Goal: Information Seeking & Learning: Check status

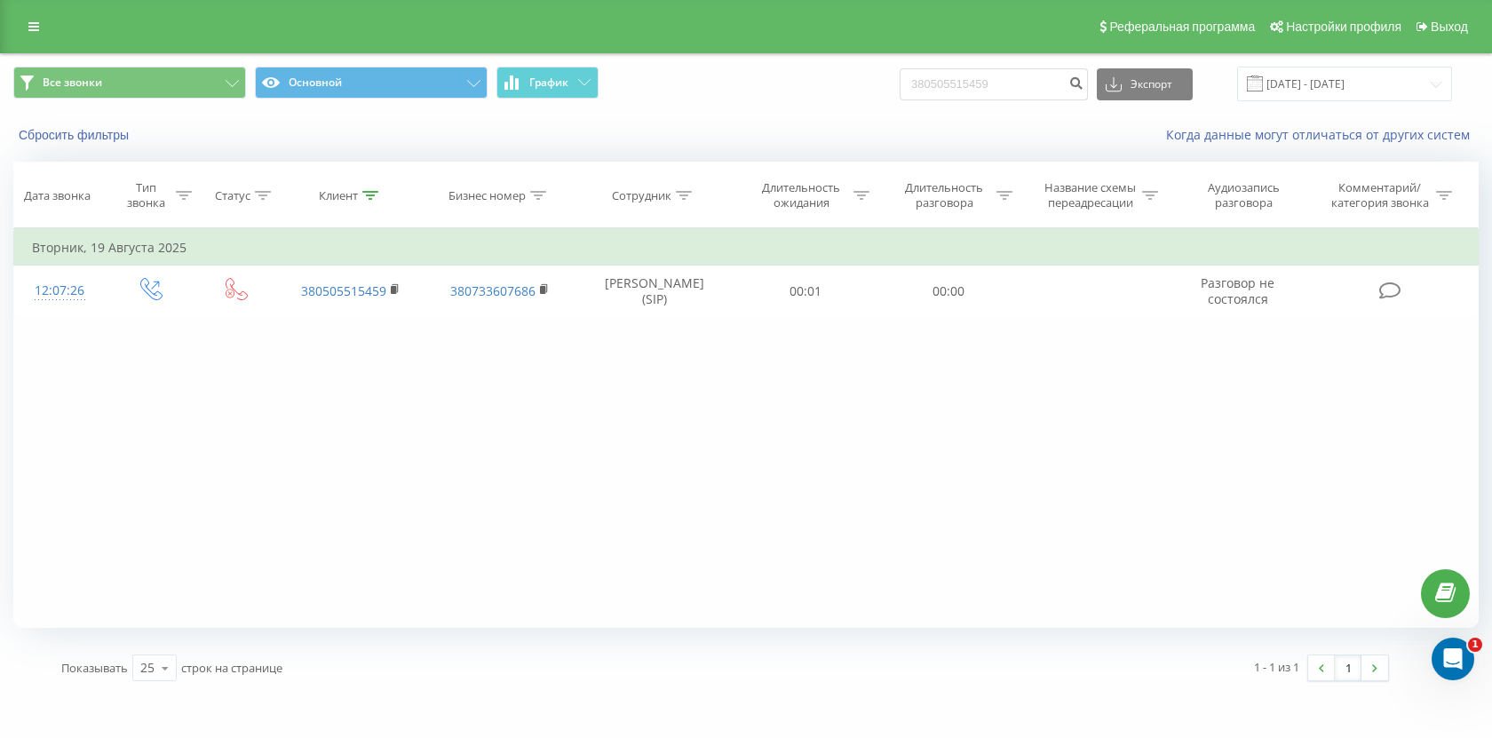
click at [997, 98] on input "380505515459" at bounding box center [993, 84] width 188 height 32
type input "097 917 8262"
click at [1083, 86] on icon "submit" at bounding box center [1075, 80] width 15 height 11
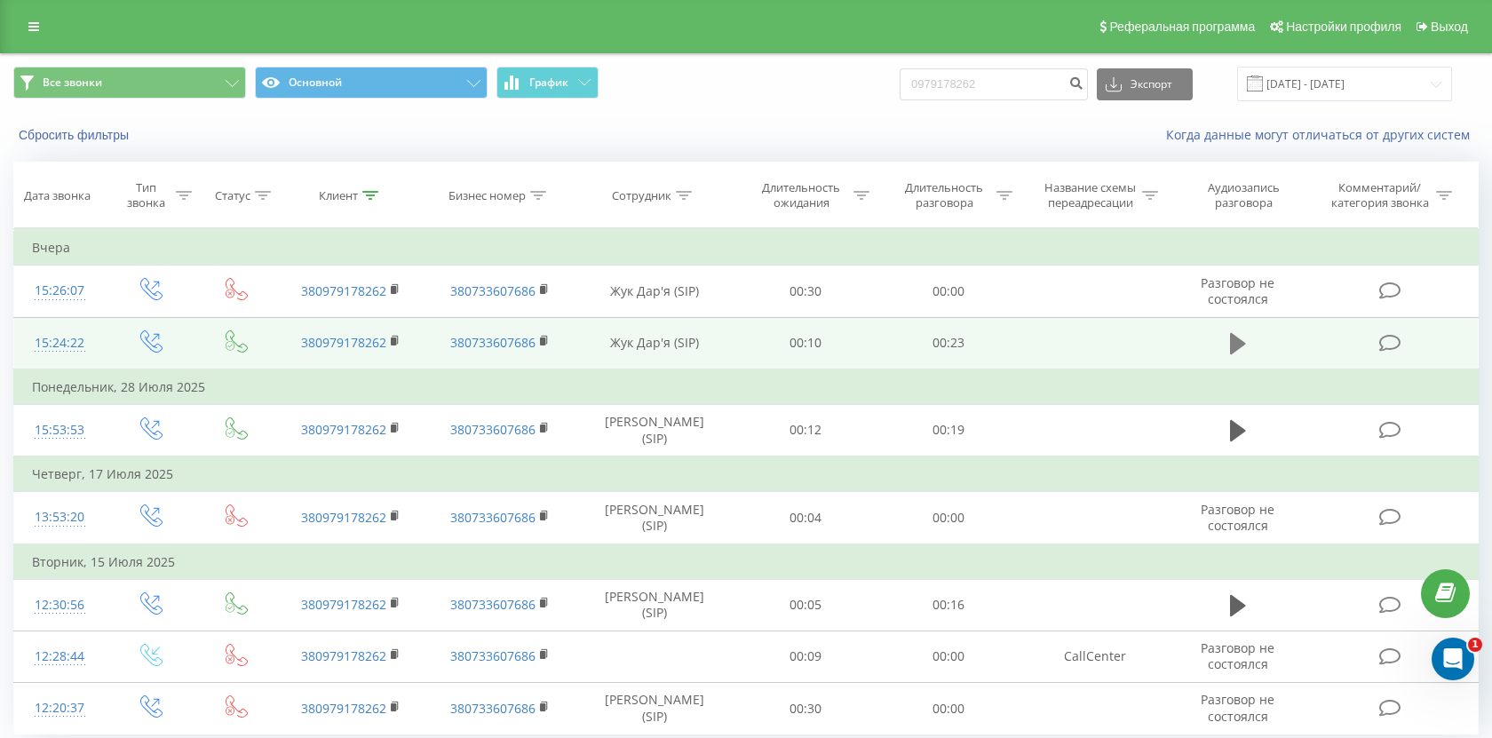
click at [1228, 338] on button at bounding box center [1237, 343] width 27 height 27
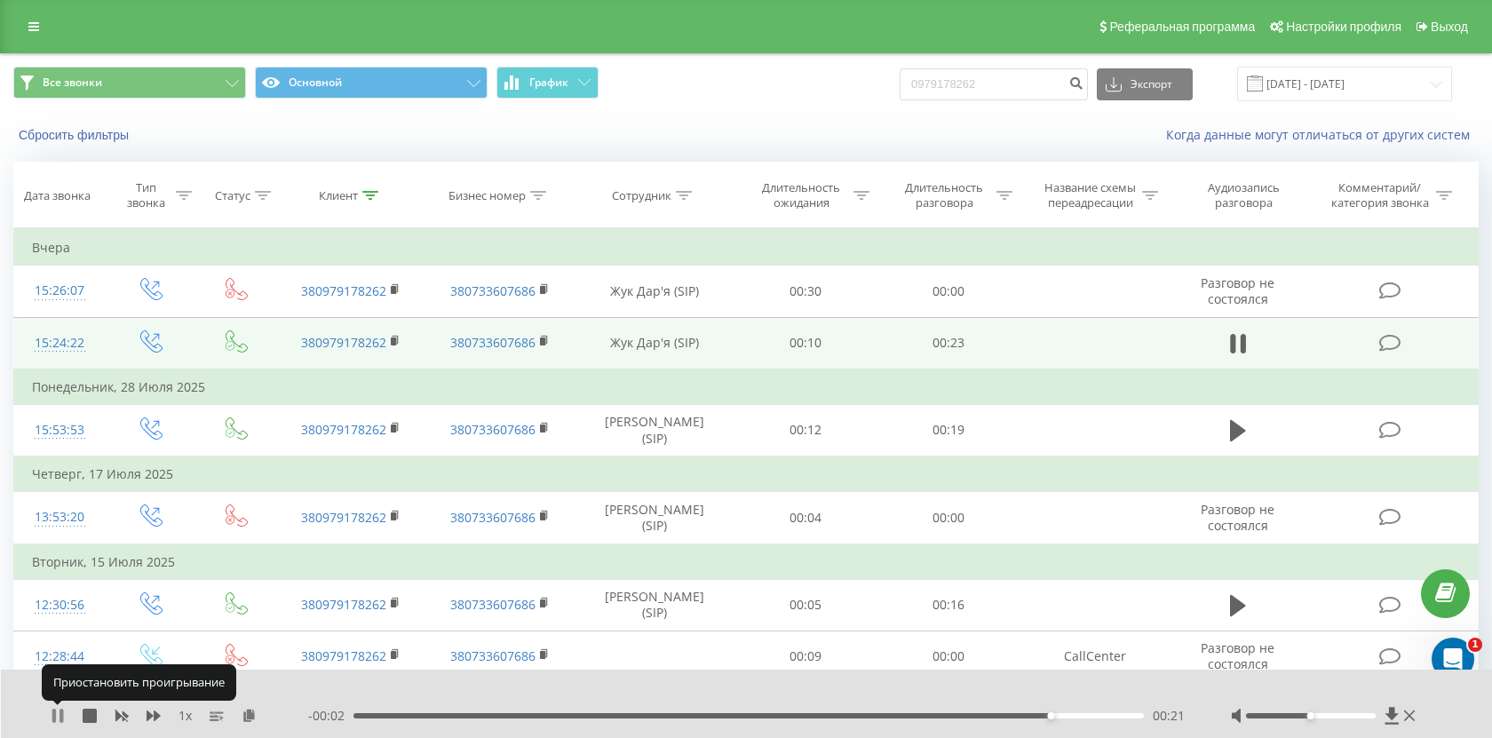
click at [51, 719] on icon at bounding box center [58, 716] width 14 height 14
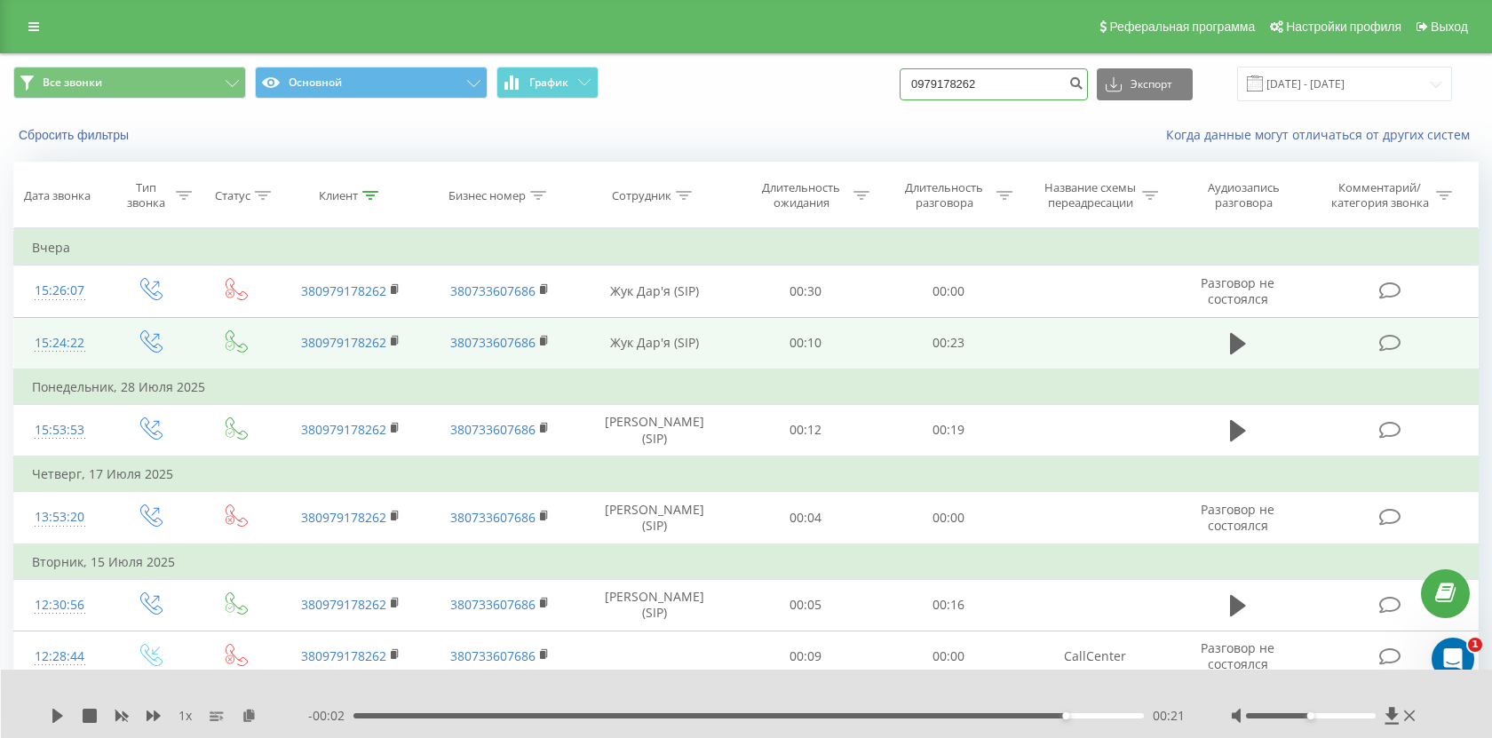
drag, startPoint x: 1034, startPoint y: 92, endPoint x: 905, endPoint y: 97, distance: 129.7
click at [905, 97] on div "Все звонки Основной График 0979178262 Экспорт .csv .xls .xlsx 20.06.2025 - 20.0…" at bounding box center [745, 84] width 1465 height 35
drag, startPoint x: 1058, startPoint y: 85, endPoint x: 948, endPoint y: 88, distance: 110.1
click at [948, 88] on input "0979178262" at bounding box center [993, 84] width 188 height 32
paste input "380503111030"
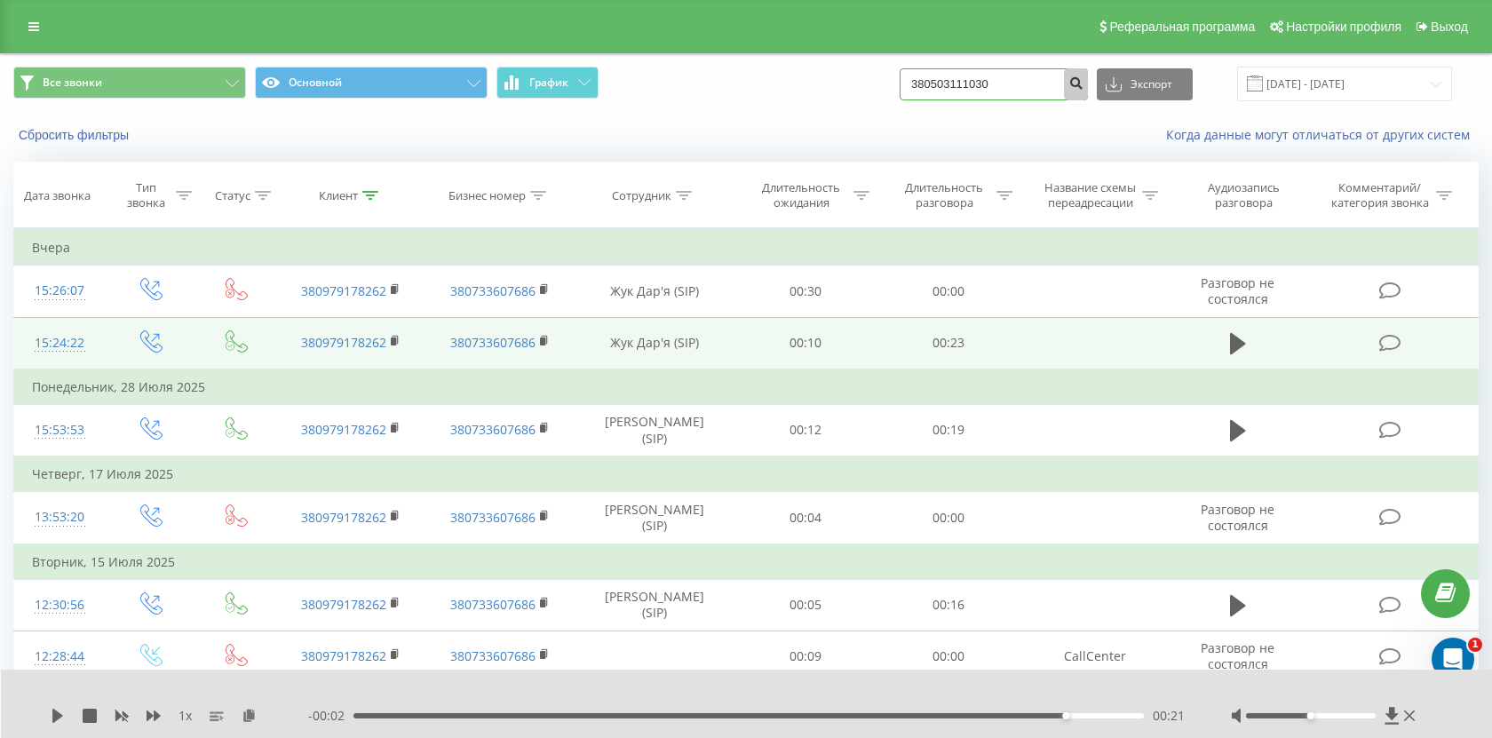
type input "380503111030"
click at [1081, 87] on button "submit" at bounding box center [1076, 84] width 24 height 32
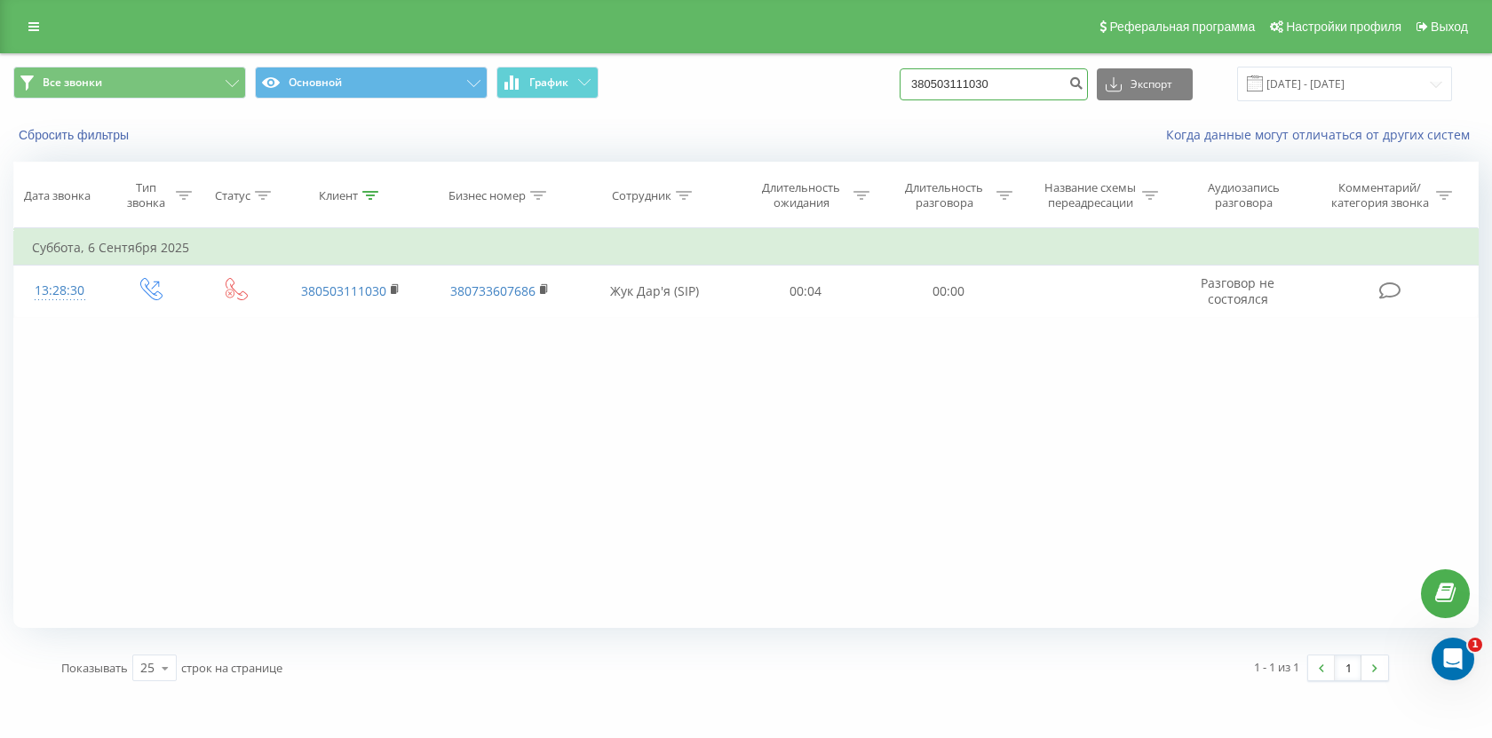
click at [1024, 94] on input "380503111030" at bounding box center [993, 84] width 188 height 32
paste input "67321250"
type input "380673212500"
click at [1083, 83] on icon "submit" at bounding box center [1075, 80] width 15 height 11
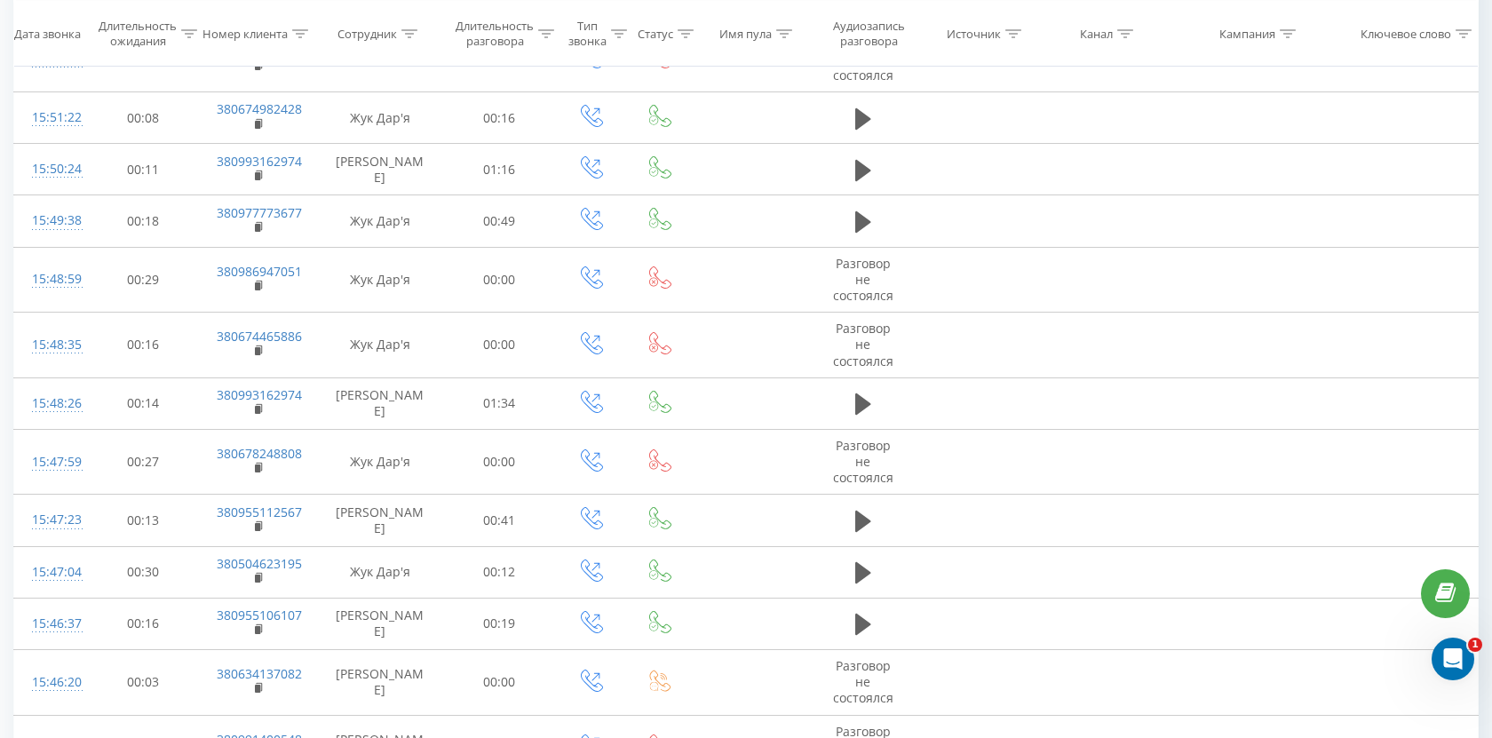
scroll to position [271, 0]
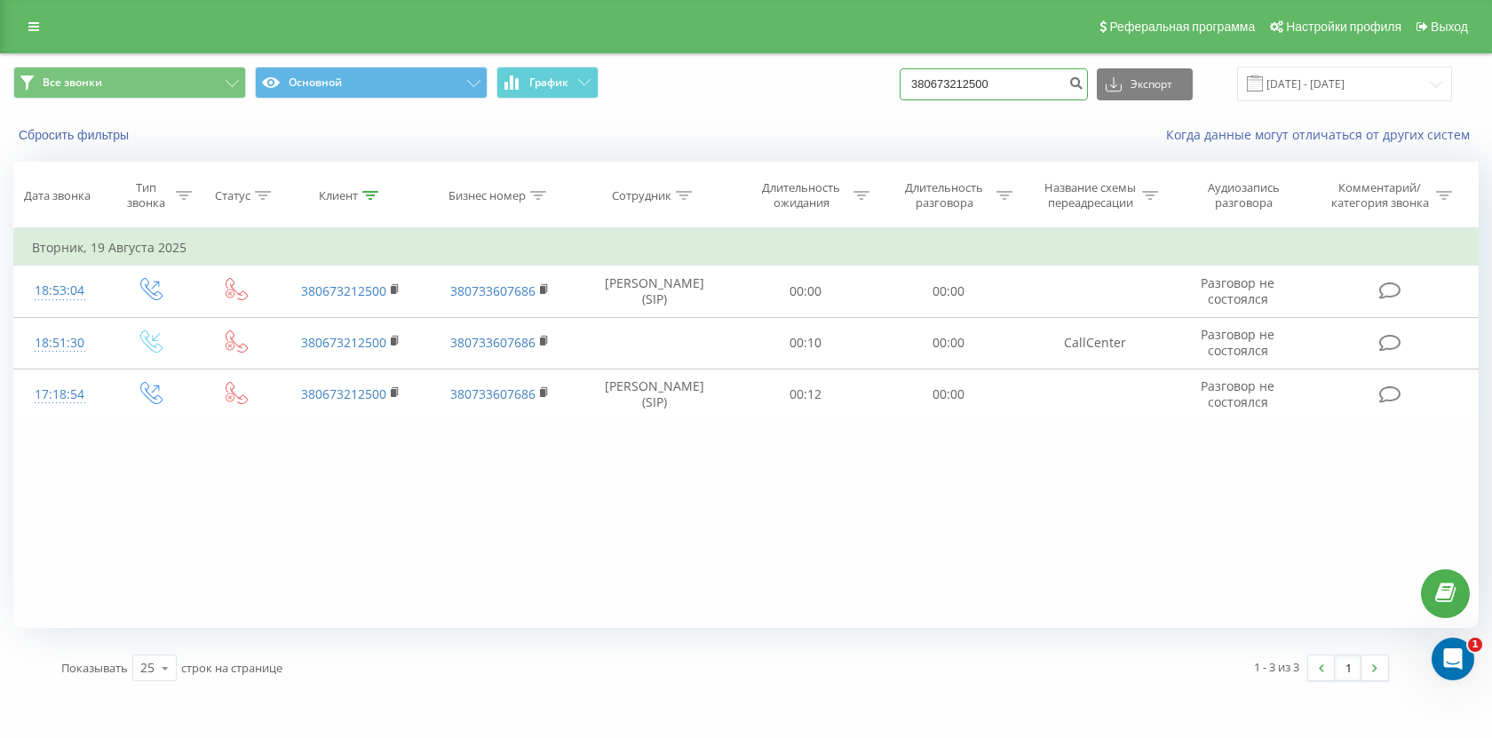
click at [1017, 90] on input "380673212500" at bounding box center [993, 84] width 188 height 32
paste input "373701"
type input "380637370100"
click at [1083, 86] on icon "submit" at bounding box center [1075, 80] width 15 height 11
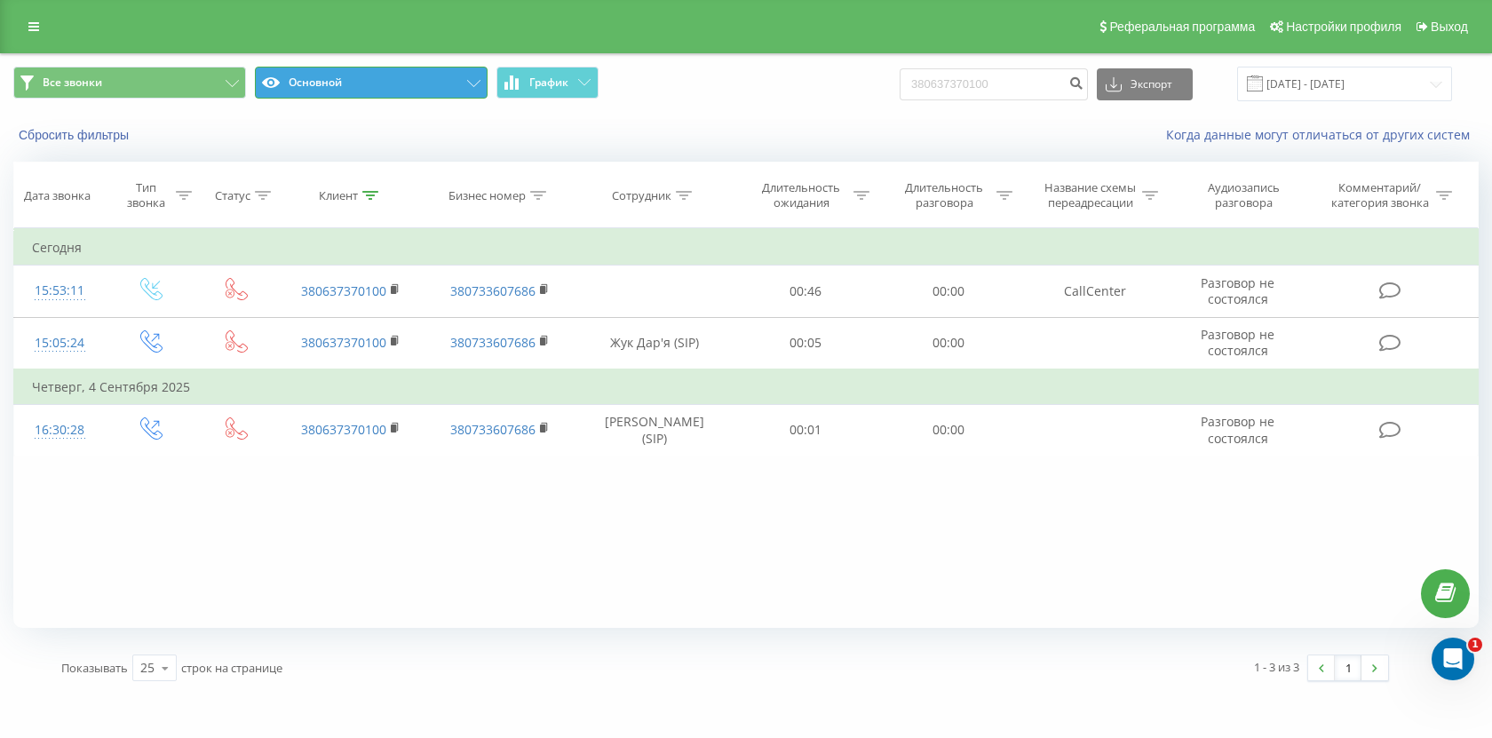
click at [460, 85] on button "Основной" at bounding box center [371, 83] width 233 height 32
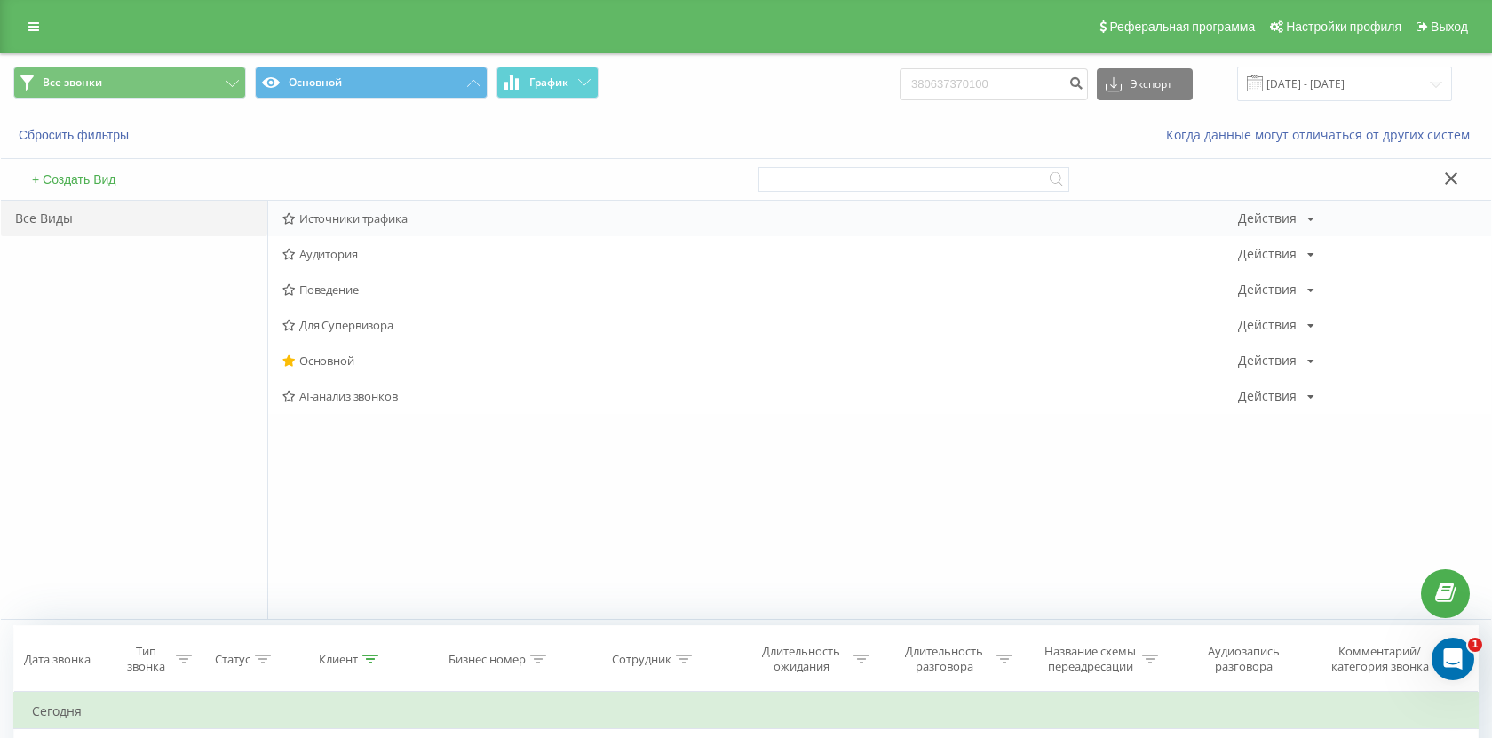
click at [435, 202] on div "Источники трафика Действия Редактировать Копировать Удалить По умолчанию Подели…" at bounding box center [879, 219] width 1223 height 36
click at [436, 218] on span "Источники трафика" at bounding box center [759, 218] width 955 height 12
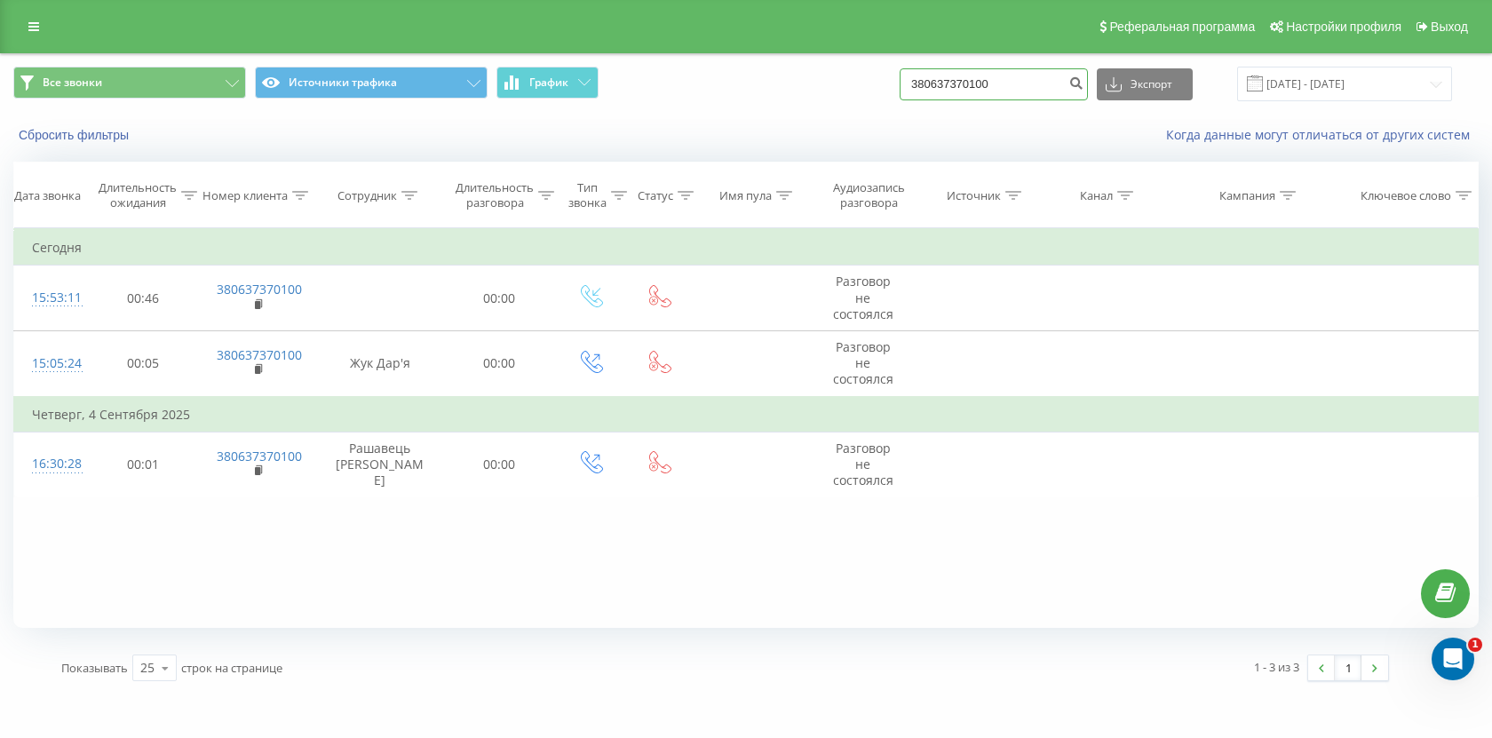
click at [1040, 78] on input "380637370100" at bounding box center [993, 84] width 188 height 32
paste input "60682942"
type input "380660682942"
click at [1088, 78] on button "submit" at bounding box center [1076, 84] width 24 height 32
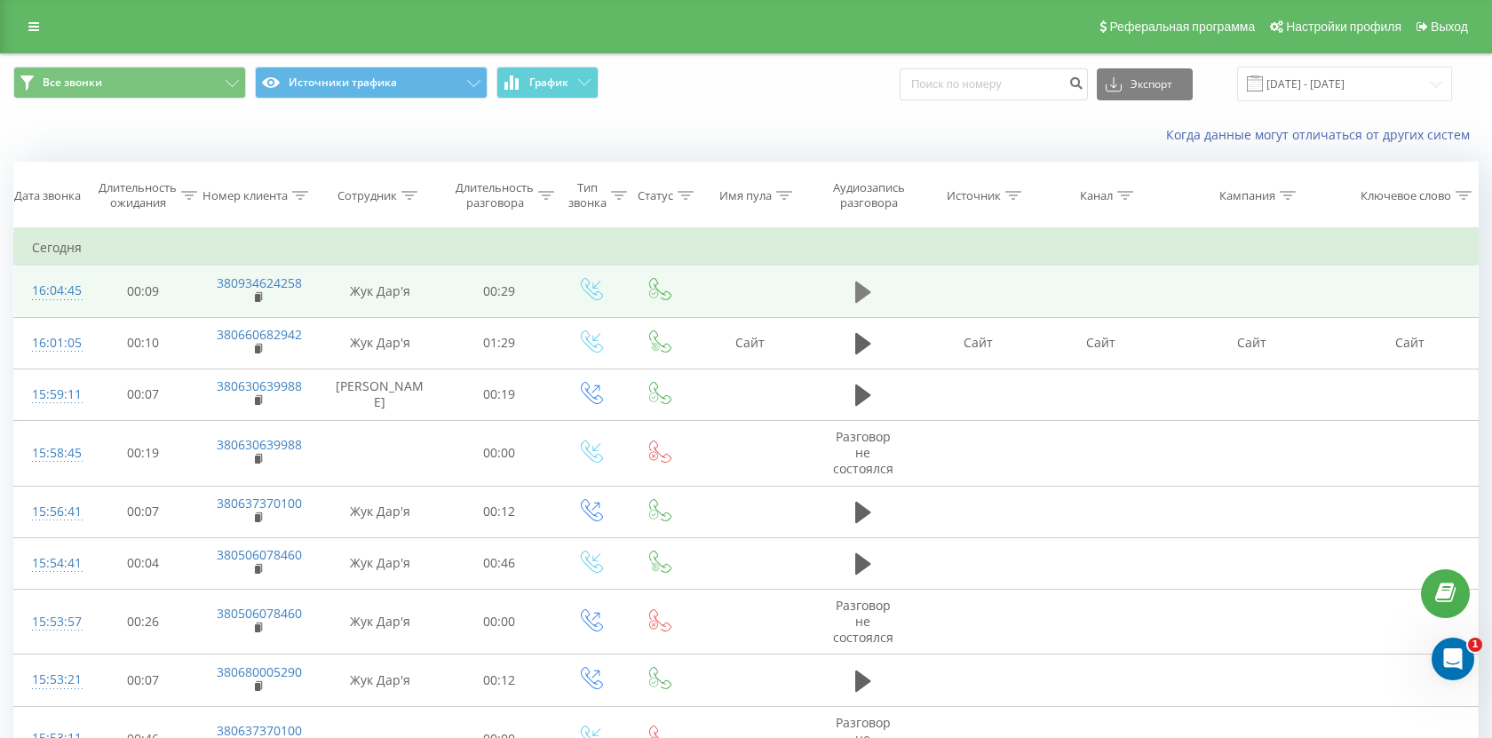
click at [853, 283] on button at bounding box center [863, 292] width 27 height 27
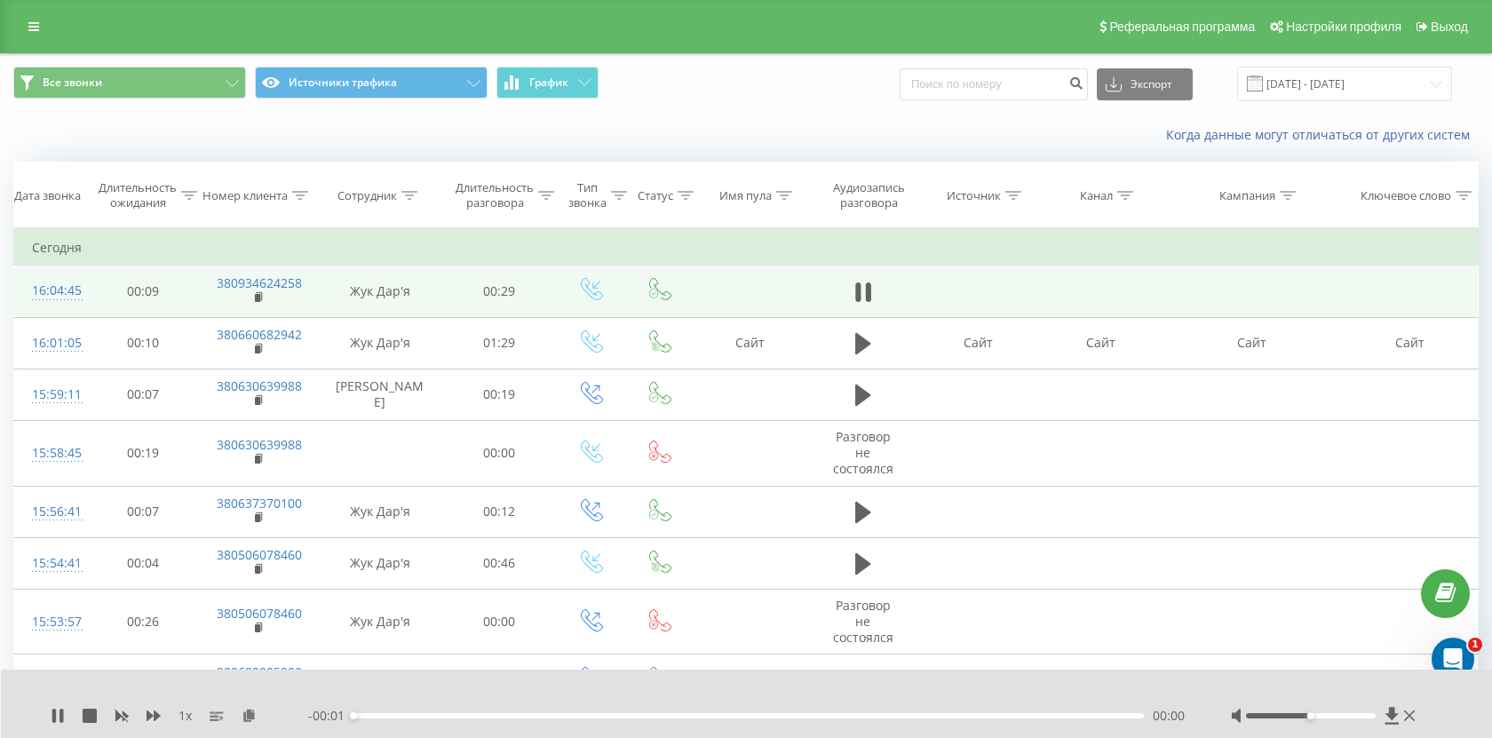
click at [470, 718] on div "- 00:01 00:00 00:00" at bounding box center [747, 716] width 878 height 18
click at [472, 715] on div "00:00" at bounding box center [748, 715] width 790 height 5
click at [556, 714] on div "00:05" at bounding box center [748, 715] width 790 height 5
click at [790, 711] on div "- 00:21 00:08 00:08" at bounding box center [747, 716] width 878 height 18
click at [806, 714] on div "00:09" at bounding box center [748, 715] width 790 height 5
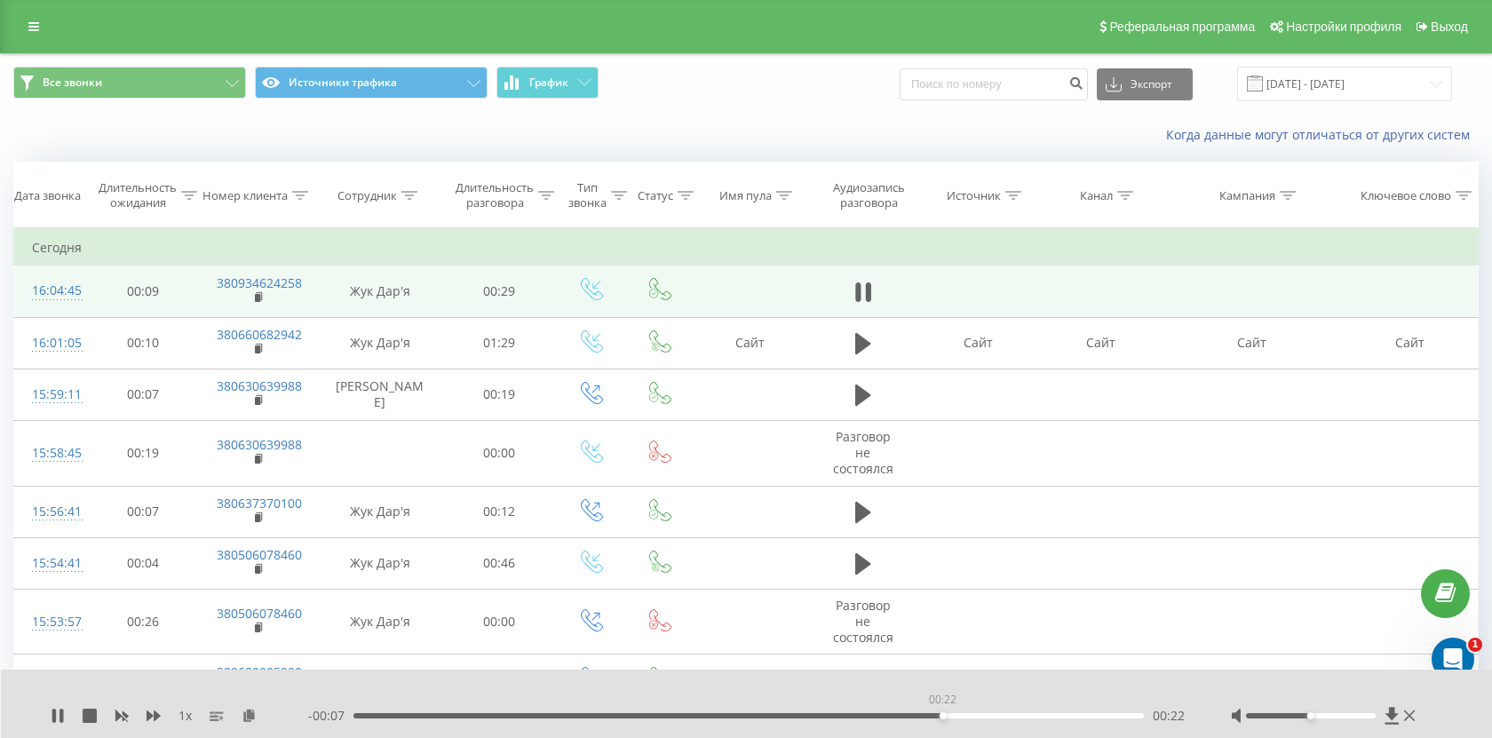
click at [942, 714] on div "00:22" at bounding box center [748, 715] width 790 height 5
click at [1019, 717] on div "00:23" at bounding box center [748, 715] width 790 height 5
click at [1056, 719] on div "- 00:03 00:26 00:26" at bounding box center [747, 716] width 878 height 18
click at [46, 718] on div "1 x - 00:02 00:27 00:27" at bounding box center [747, 703] width 1492 height 68
click at [54, 718] on icon at bounding box center [54, 716] width 4 height 14
